Goal: Information Seeking & Learning: Obtain resource

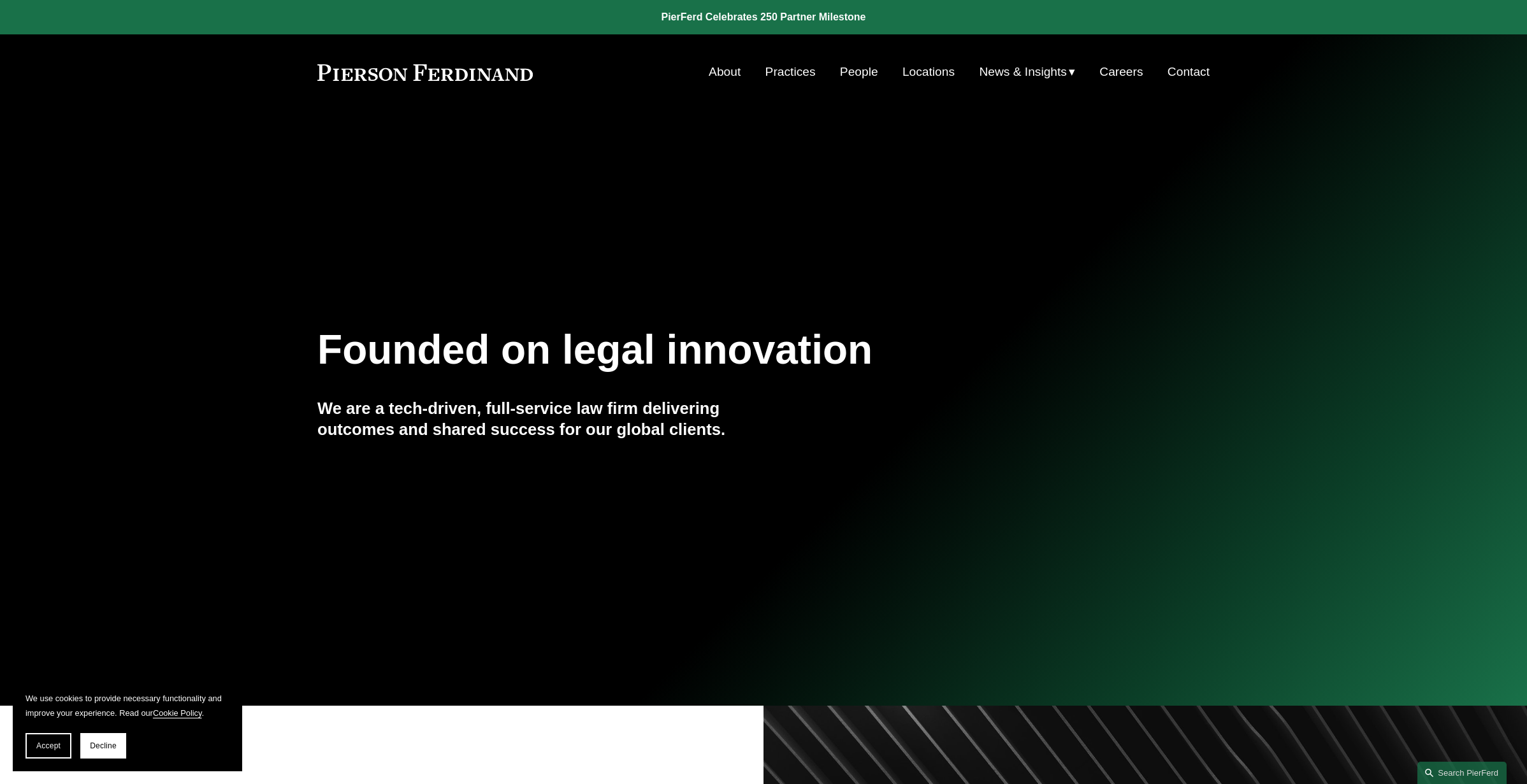
click at [1038, 76] on span "News & Insights" at bounding box center [1023, 72] width 88 height 22
click at [0, 0] on span "Insights" at bounding box center [0, 0] width 0 height 0
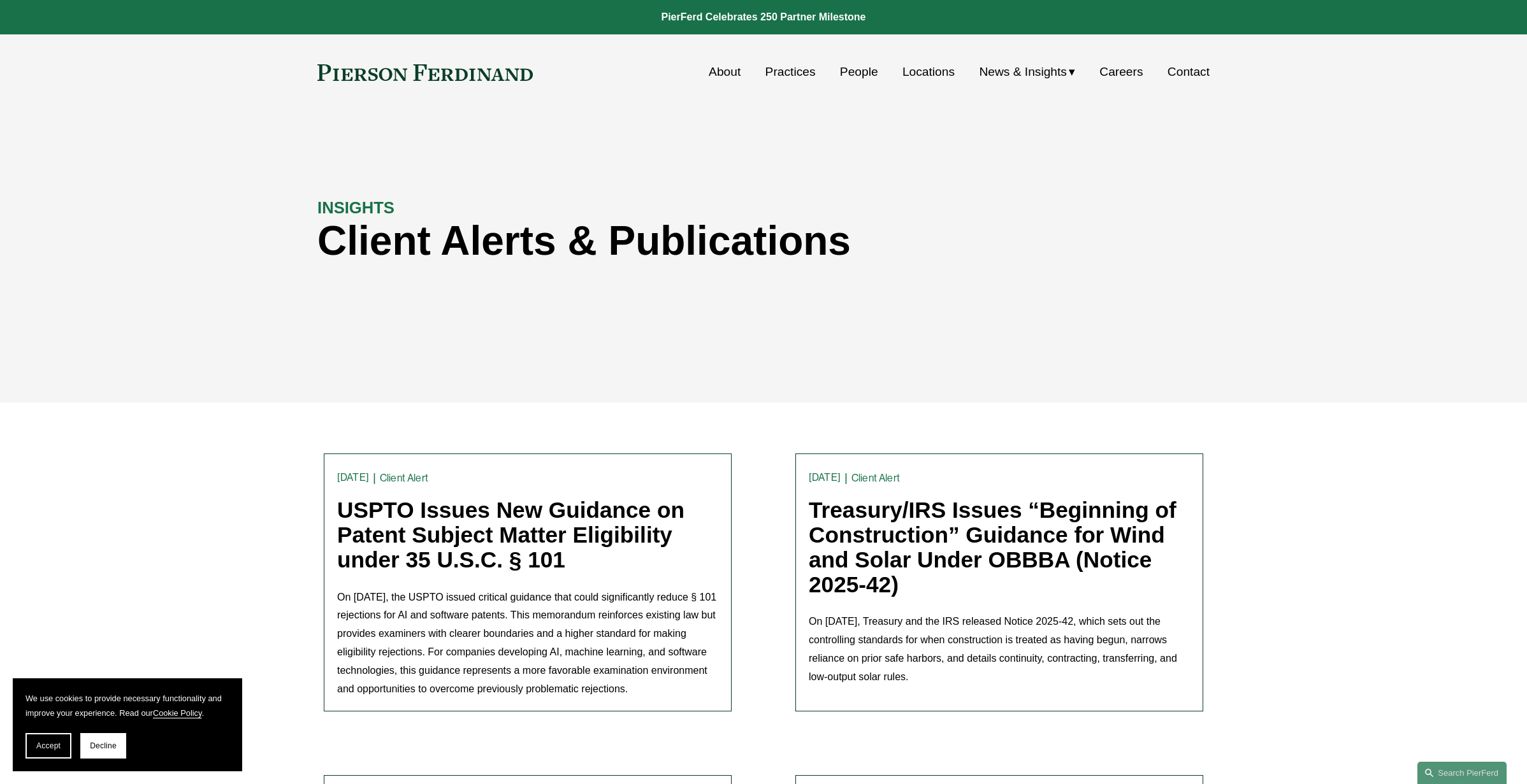
click at [574, 628] on p "On August 4, 2025, the USPTO issued critical guidance that could significantly …" at bounding box center [528, 643] width 381 height 110
click at [406, 485] on span "Client Alert" at bounding box center [404, 478] width 48 height 22
click at [405, 497] on link "USPTO Issues New Guidance on Patent Subject Matter Eligibility under 35 U.S.C. …" at bounding box center [511, 534] width 347 height 74
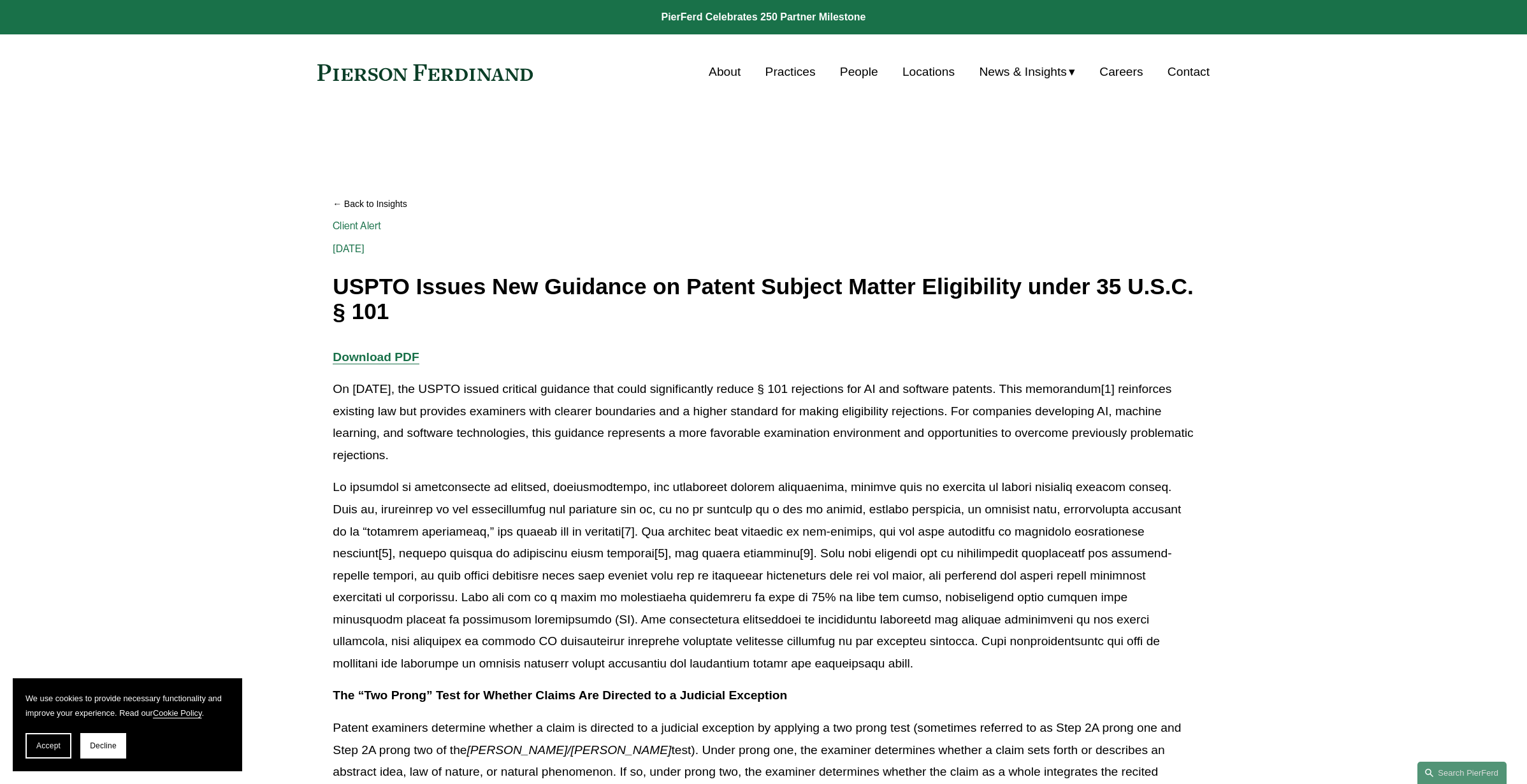
click at [366, 358] on strong "Download PDF" at bounding box center [375, 357] width 86 height 13
